Goal: Task Accomplishment & Management: Use online tool/utility

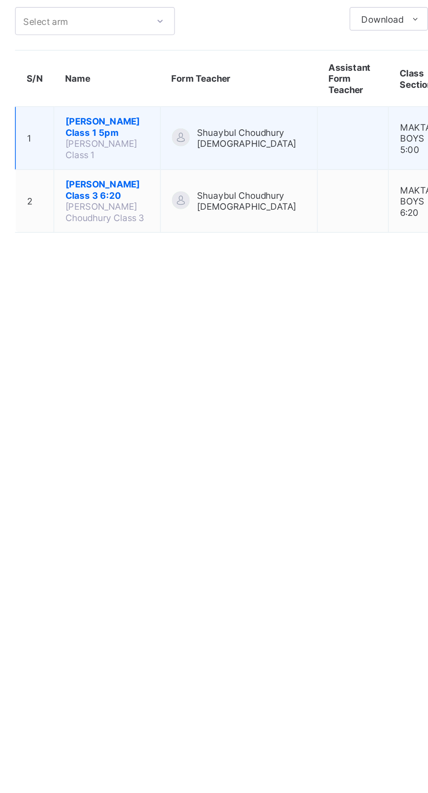
click at [192, 150] on span "[PERSON_NAME] Class 1 5pm" at bounding box center [174, 148] width 49 height 13
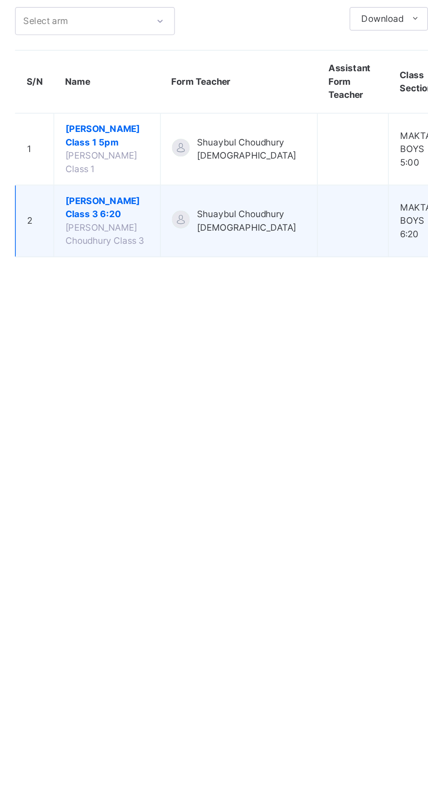
click at [184, 204] on span "[PERSON_NAME] Class 3 6:20" at bounding box center [174, 196] width 49 height 16
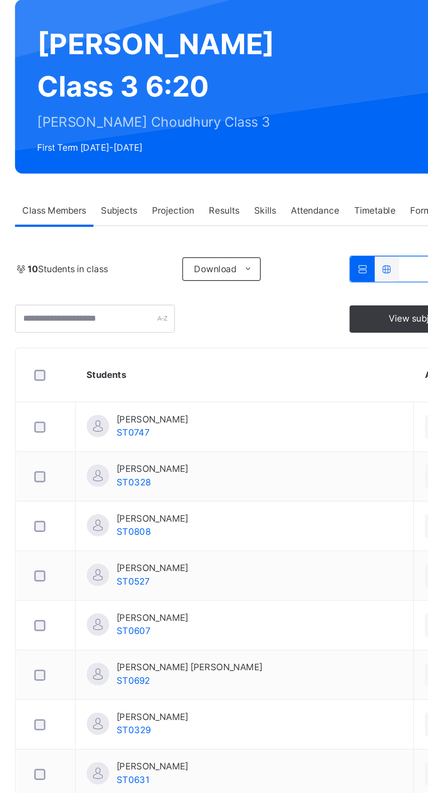
click at [293, 202] on span "Attendance" at bounding box center [298, 198] width 28 height 8
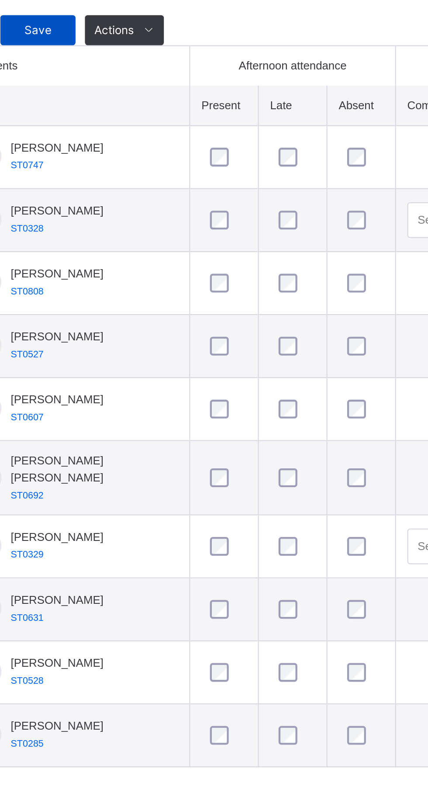
click at [151, 291] on span "Save" at bounding box center [157, 287] width 22 height 8
click at [154, 294] on div "Save" at bounding box center [156, 287] width 35 height 14
click at [150, 294] on div "Save" at bounding box center [156, 287] width 35 height 14
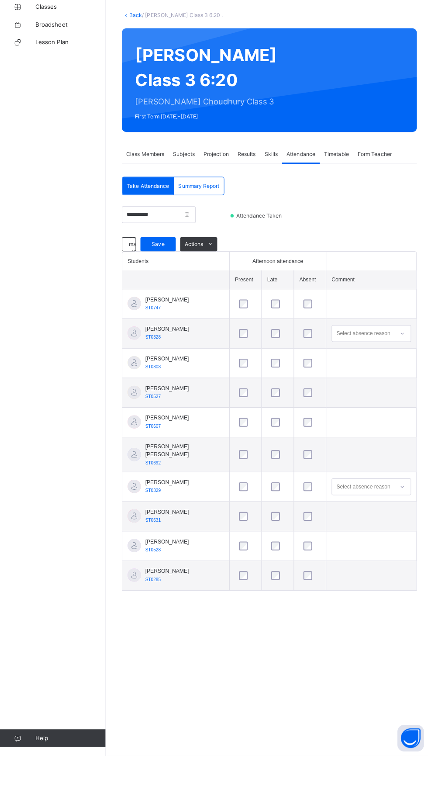
click at [147, 233] on span "Take Attendance" at bounding box center [146, 230] width 42 height 8
